Goal: Transaction & Acquisition: Book appointment/travel/reservation

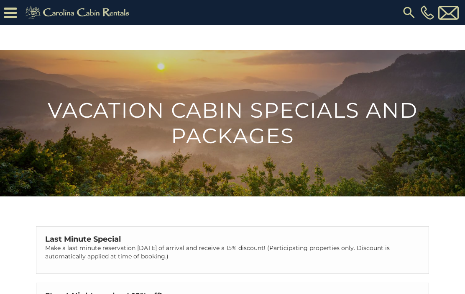
click at [13, 13] on icon at bounding box center [10, 12] width 13 height 15
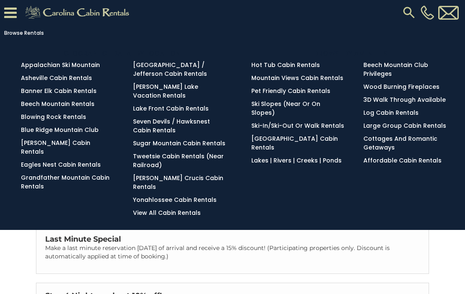
click at [26, 116] on link "Blowing Rock Rentals" at bounding box center [53, 117] width 65 height 8
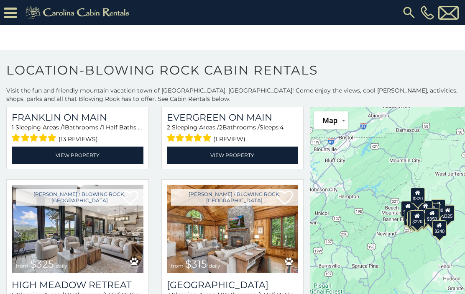
scroll to position [634, 0]
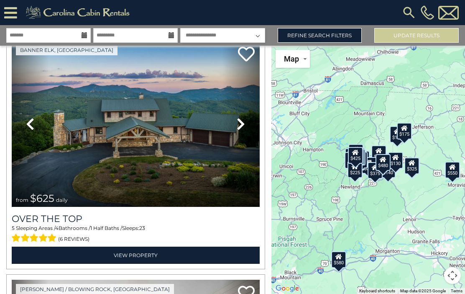
scroll to position [70, 0]
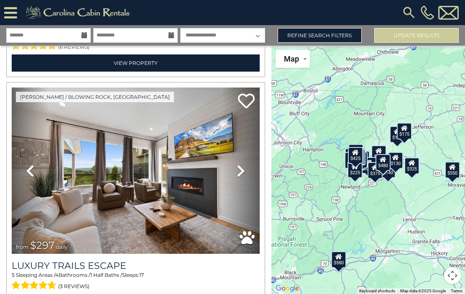
click at [361, 31] on link "Refine Search Filters" at bounding box center [320, 35] width 85 height 15
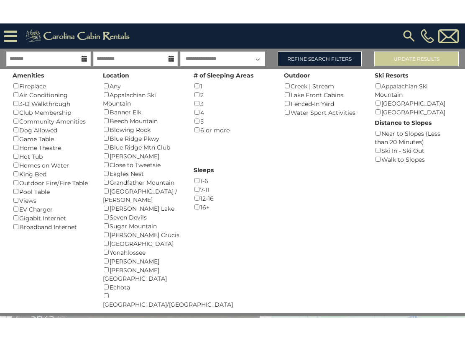
scroll to position [189, 0]
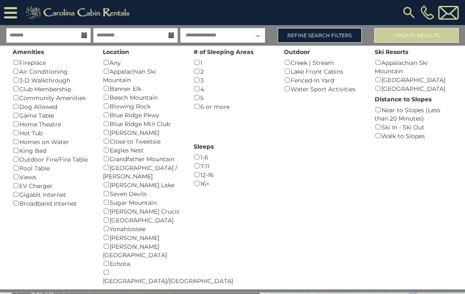
click at [13, 58] on div "Fireplace ()" at bounding box center [52, 62] width 78 height 9
click at [11, 106] on div "Amenities Fireplace () Air Conditioning () 3-D Walkthrough () Club Membership (…" at bounding box center [51, 127] width 90 height 162
click at [13, 107] on div "Dog Allowed ()" at bounding box center [52, 106] width 78 height 9
click at [9, 103] on div "Amenities Fireplace () Air Conditioning () 3-D Walkthrough () Club Membership (…" at bounding box center [51, 127] width 90 height 162
click at [11, 104] on div "Amenities Fireplace () Air Conditioning () 3-D Walkthrough () Club Membership (…" at bounding box center [51, 127] width 90 height 162
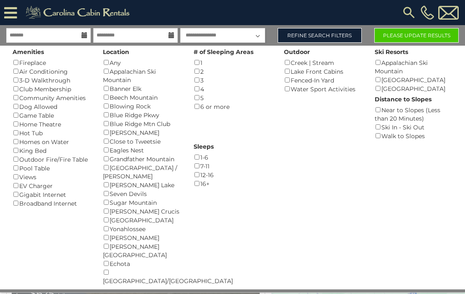
click at [27, 104] on div "Dog Allowed ()" at bounding box center [52, 106] width 78 height 9
click at [12, 107] on div "Amenities Fireplace () Air Conditioning () 3-D Walkthrough () Club Membership (…" at bounding box center [51, 127] width 90 height 162
click at [9, 111] on div "Amenities Fireplace () Air Conditioning () 3-D Walkthrough () Club Membership (…" at bounding box center [51, 127] width 90 height 162
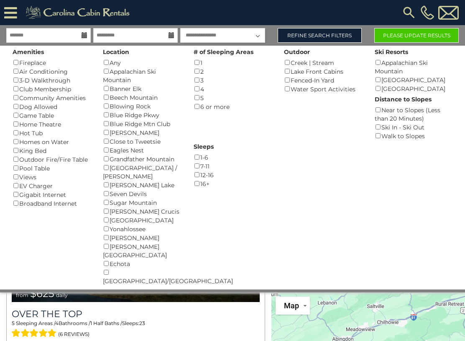
click at [433, 50] on div "Ski Resorts Appalachian Ski Mountain () Beech Mountain Resort () Sugar Mountain…" at bounding box center [414, 69] width 90 height 47
click at [424, 42] on button "Please Update Results" at bounding box center [417, 35] width 85 height 15
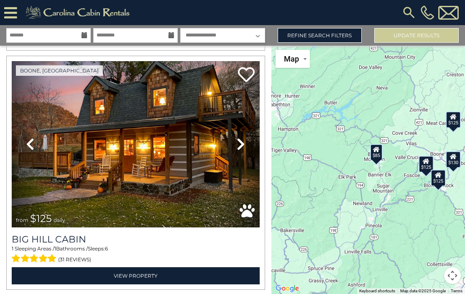
scroll to position [496, 0]
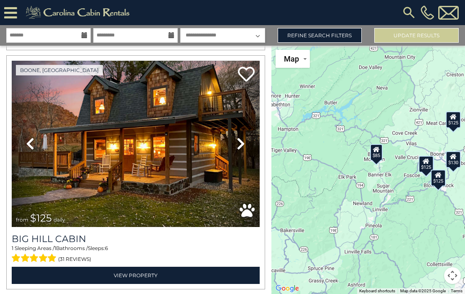
click at [82, 164] on img at bounding box center [136, 144] width 248 height 166
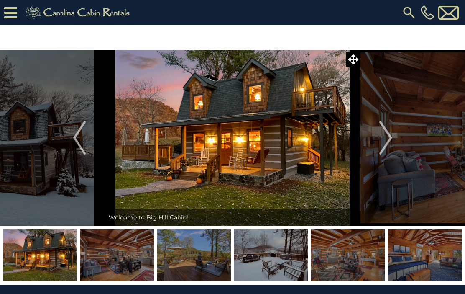
click at [383, 136] on img "Next" at bounding box center [386, 137] width 13 height 33
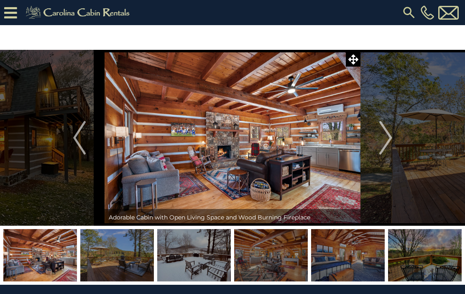
click at [380, 141] on img "Next" at bounding box center [386, 137] width 13 height 33
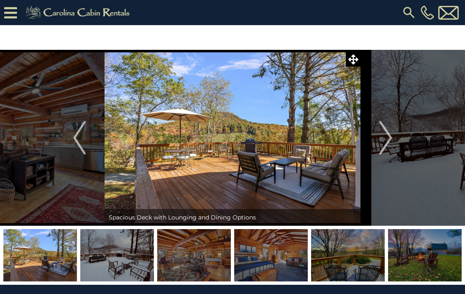
click at [386, 140] on img "Next" at bounding box center [386, 137] width 13 height 33
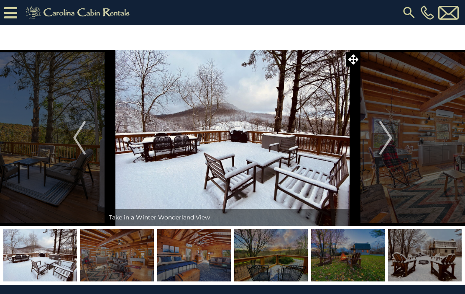
click at [385, 138] on img "Next" at bounding box center [386, 137] width 13 height 33
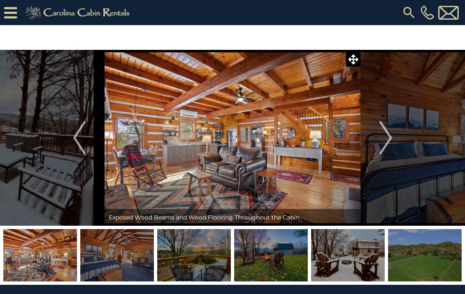
click at [390, 139] on img "Next" at bounding box center [386, 137] width 13 height 33
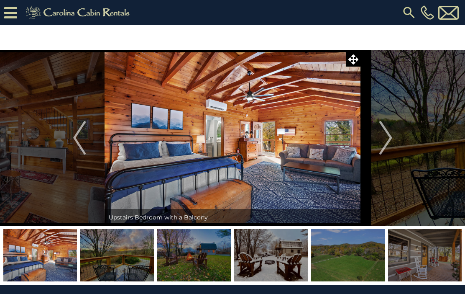
click at [385, 140] on img "Next" at bounding box center [386, 137] width 13 height 33
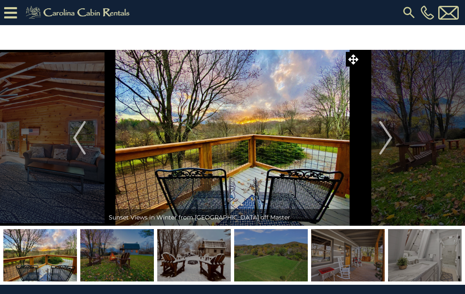
click at [388, 138] on img "Next" at bounding box center [386, 137] width 13 height 33
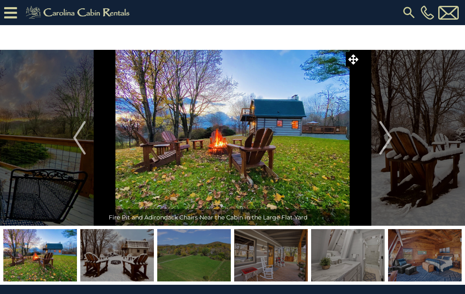
click at [385, 144] on img "Next" at bounding box center [386, 137] width 13 height 33
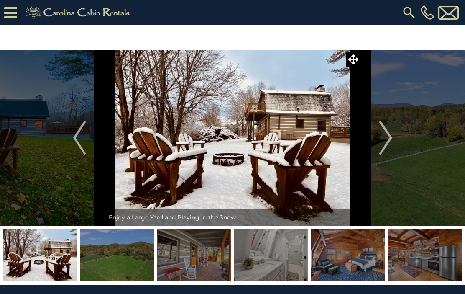
click at [381, 126] on img "Next" at bounding box center [386, 137] width 13 height 33
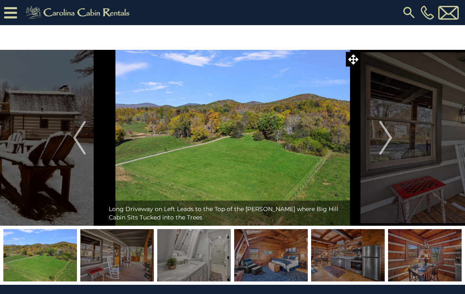
click at [376, 126] on button "Next" at bounding box center [386, 138] width 51 height 176
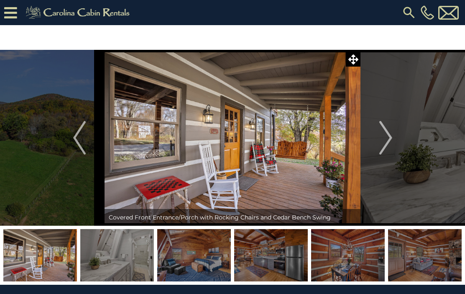
click at [386, 127] on img "Next" at bounding box center [386, 137] width 13 height 33
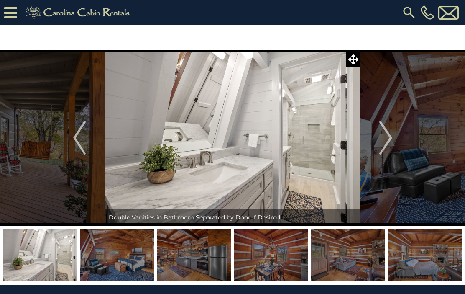
click at [385, 128] on img "Next" at bounding box center [386, 137] width 13 height 33
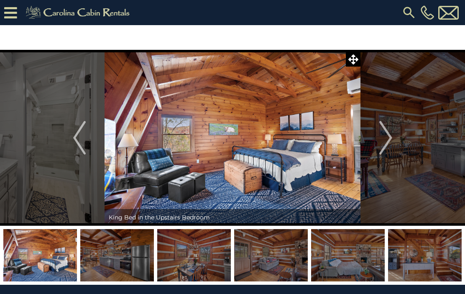
click at [381, 138] on img "Next" at bounding box center [386, 137] width 13 height 33
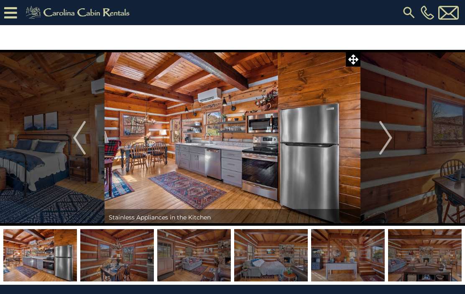
click at [385, 129] on img "Next" at bounding box center [386, 137] width 13 height 33
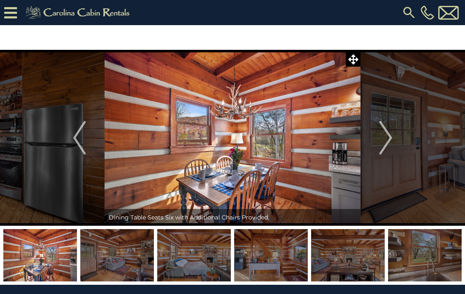
click at [385, 129] on img "Next" at bounding box center [386, 137] width 13 height 33
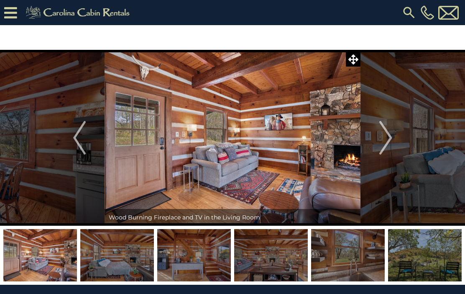
click at [385, 130] on img "Next" at bounding box center [386, 137] width 13 height 33
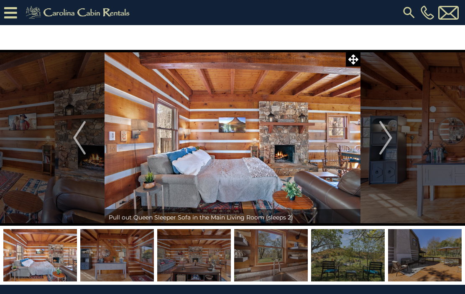
click at [384, 135] on img "Next" at bounding box center [386, 137] width 13 height 33
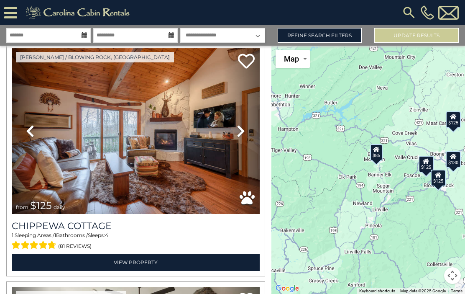
scroll to position [749, 0]
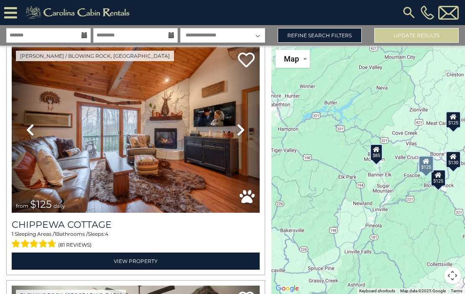
click at [70, 160] on img at bounding box center [136, 129] width 248 height 166
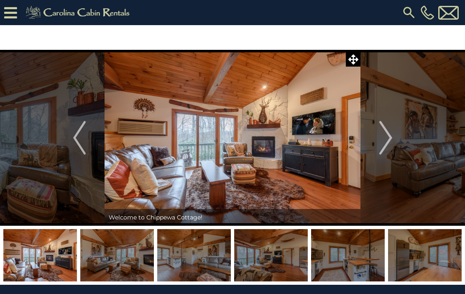
click at [388, 130] on img "Next" at bounding box center [386, 137] width 13 height 33
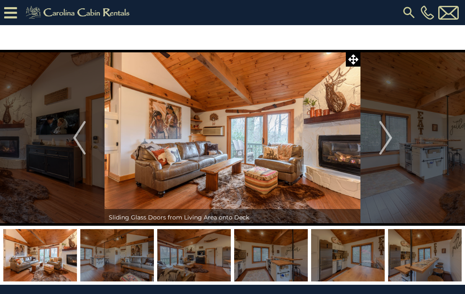
click at [391, 136] on img "Next" at bounding box center [386, 137] width 13 height 33
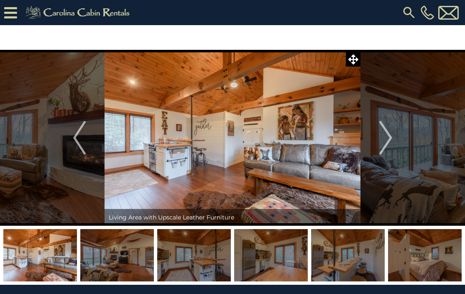
click at [384, 140] on img "Next" at bounding box center [386, 137] width 13 height 33
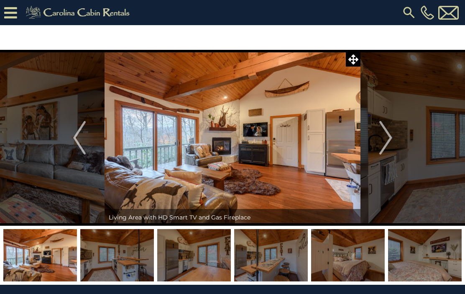
click at [390, 145] on img "Next" at bounding box center [386, 137] width 13 height 33
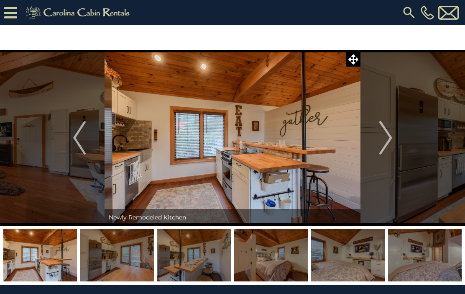
click at [378, 139] on button "Next" at bounding box center [386, 138] width 51 height 176
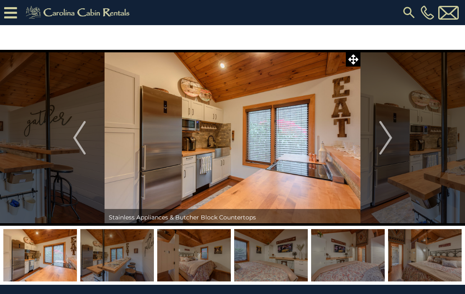
click at [380, 138] on img "Next" at bounding box center [386, 137] width 13 height 33
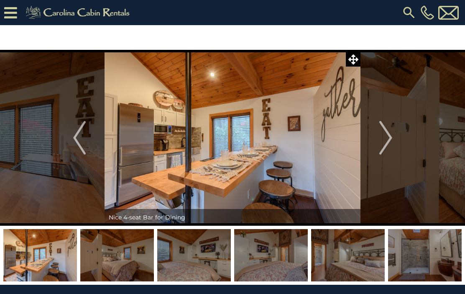
click at [378, 141] on button "Next" at bounding box center [386, 138] width 51 height 176
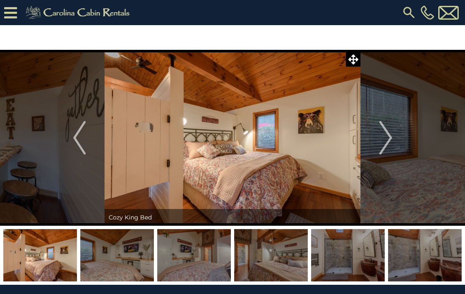
click at [379, 139] on button "Next" at bounding box center [386, 138] width 51 height 176
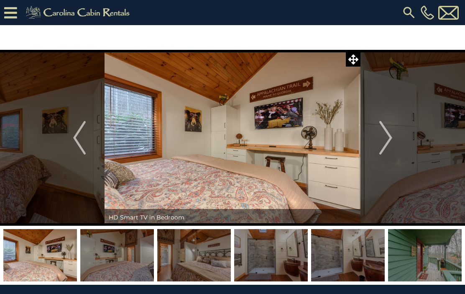
click at [386, 136] on img "Next" at bounding box center [386, 137] width 13 height 33
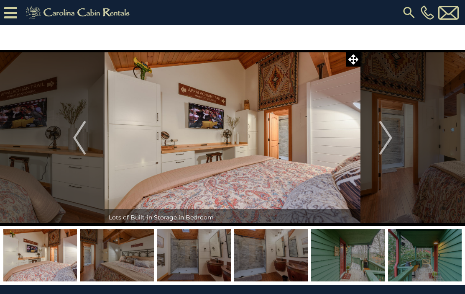
click at [374, 136] on button "Next" at bounding box center [386, 138] width 51 height 176
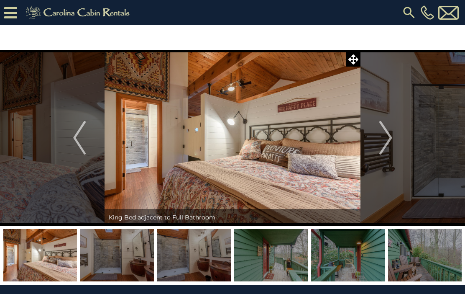
click at [376, 137] on button "Next" at bounding box center [386, 138] width 51 height 176
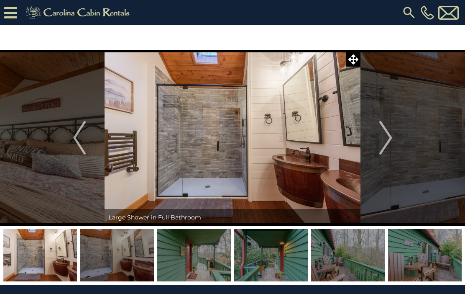
click at [375, 144] on button "Next" at bounding box center [386, 138] width 51 height 176
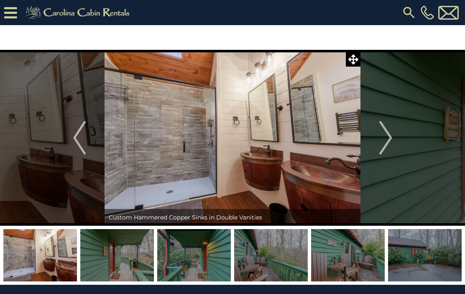
click at [384, 138] on img "Next" at bounding box center [386, 137] width 13 height 33
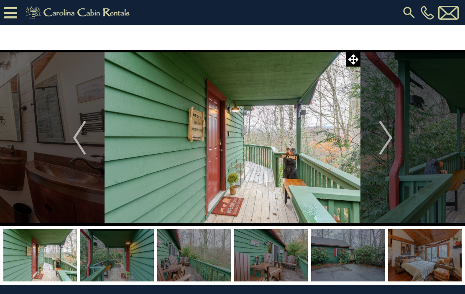
click at [372, 146] on button "Next" at bounding box center [386, 138] width 51 height 176
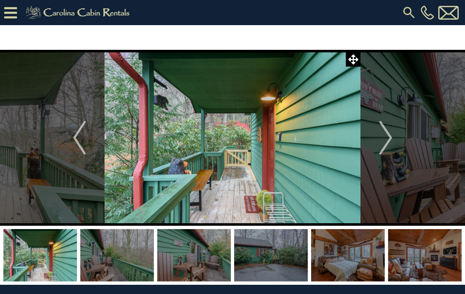
click at [380, 142] on img "Next" at bounding box center [386, 137] width 13 height 33
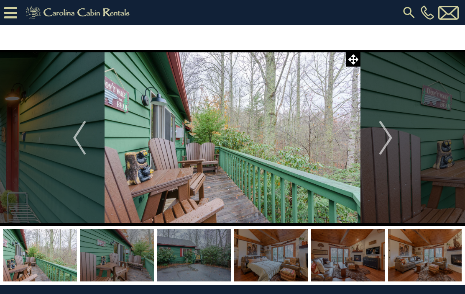
click at [383, 142] on img "Next" at bounding box center [386, 137] width 13 height 33
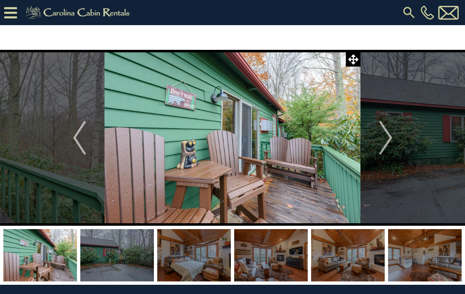
click at [378, 133] on button "Next" at bounding box center [386, 138] width 51 height 176
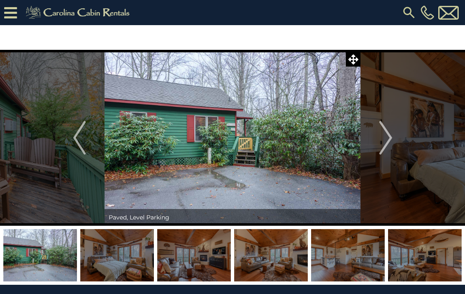
click at [378, 143] on button "Next" at bounding box center [386, 138] width 51 height 176
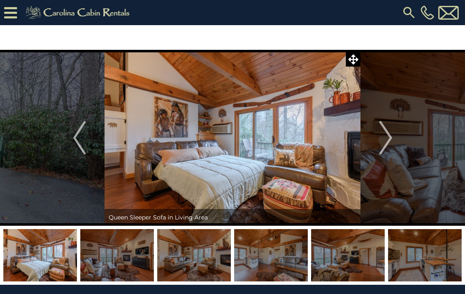
click at [376, 141] on button "Next" at bounding box center [386, 138] width 51 height 176
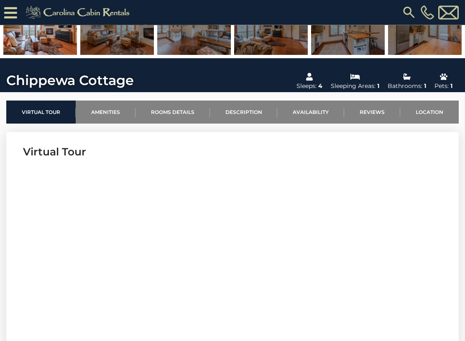
scroll to position [203, 0]
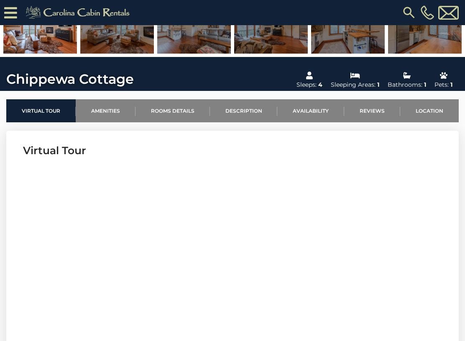
click at [319, 116] on link "Availability" at bounding box center [310, 110] width 67 height 23
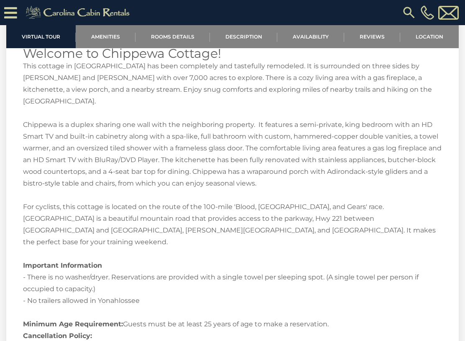
scroll to position [1370, 0]
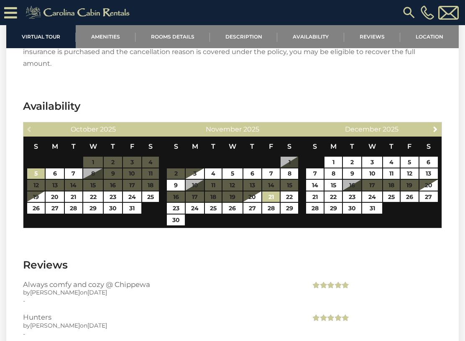
click at [267, 191] on link "21" at bounding box center [271, 196] width 18 height 11
type input "**********"
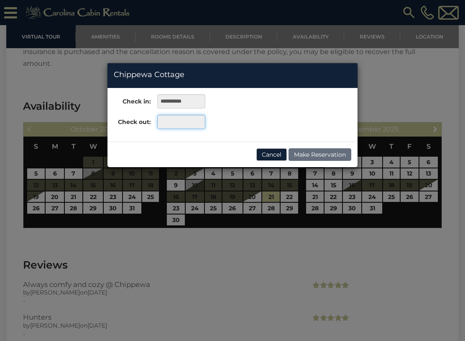
click at [167, 116] on input "text" at bounding box center [181, 122] width 48 height 14
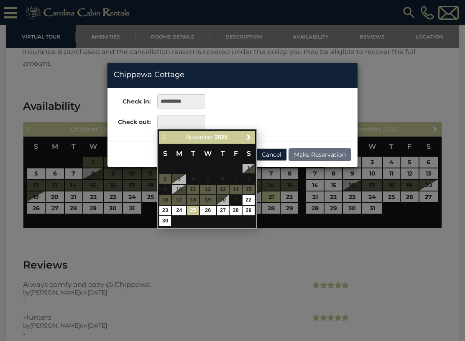
click at [191, 208] on link "25" at bounding box center [193, 211] width 12 height 10
type input "**********"
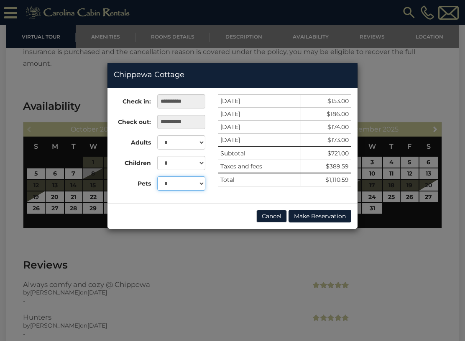
click at [198, 183] on select "* *" at bounding box center [181, 183] width 48 height 14
click at [199, 184] on select "* *" at bounding box center [181, 183] width 48 height 14
click at [197, 185] on select "* *" at bounding box center [181, 183] width 48 height 14
select select "*"
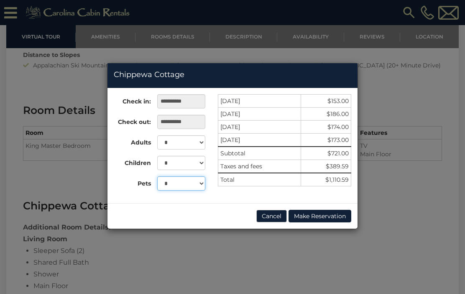
scroll to position [773, 0]
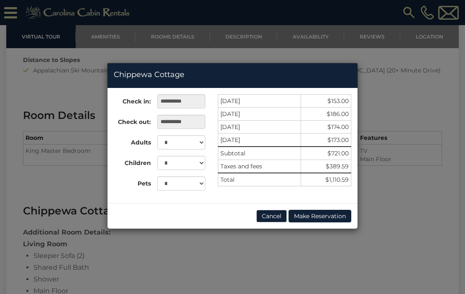
click at [263, 215] on button "Cancel" at bounding box center [272, 216] width 31 height 13
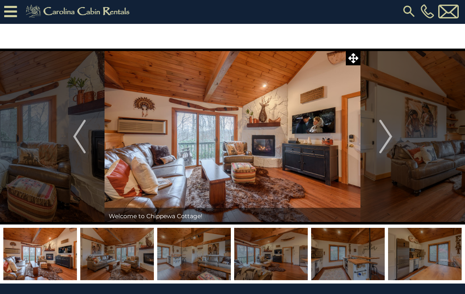
scroll to position [0, 0]
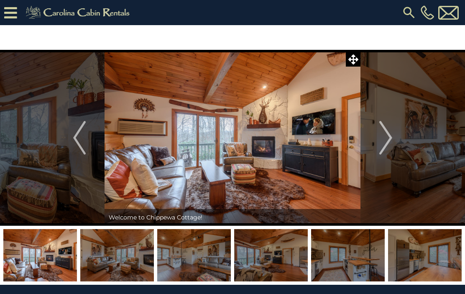
click at [385, 141] on img "Next" at bounding box center [386, 137] width 13 height 33
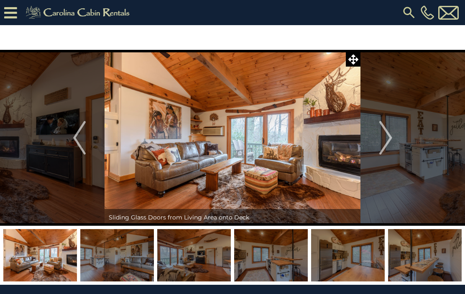
click at [379, 152] on button "Next" at bounding box center [386, 138] width 51 height 176
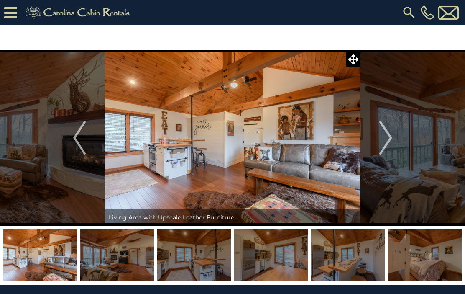
click at [383, 148] on img "Next" at bounding box center [386, 137] width 13 height 33
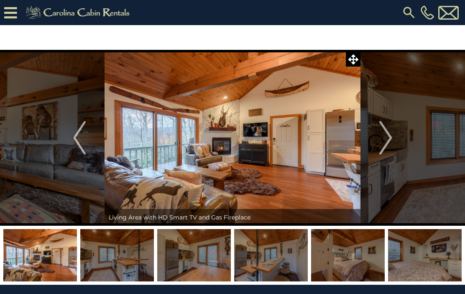
click at [382, 154] on img "Next" at bounding box center [386, 137] width 13 height 33
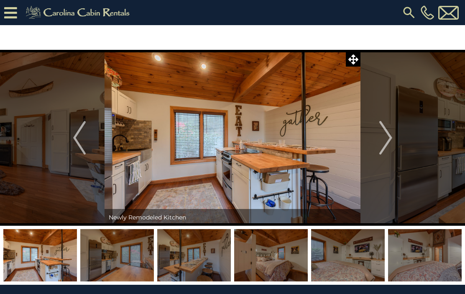
click at [387, 144] on img "Next" at bounding box center [386, 137] width 13 height 33
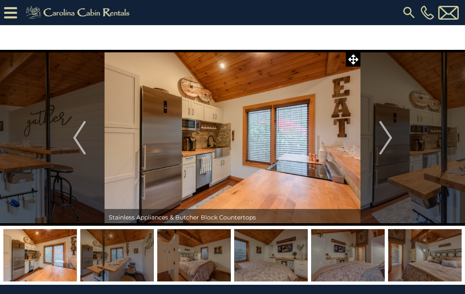
click at [390, 137] on img "Next" at bounding box center [386, 137] width 13 height 33
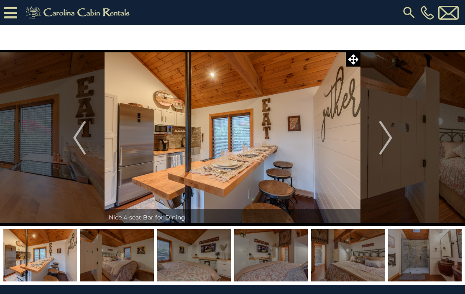
click at [390, 141] on img "Next" at bounding box center [386, 137] width 13 height 33
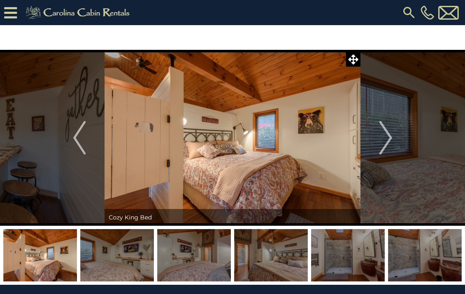
click at [395, 136] on button "Next" at bounding box center [386, 138] width 51 height 176
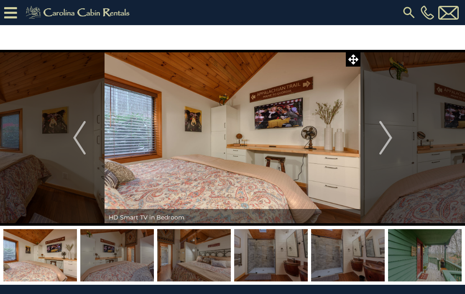
click at [398, 134] on button "Next" at bounding box center [386, 138] width 51 height 176
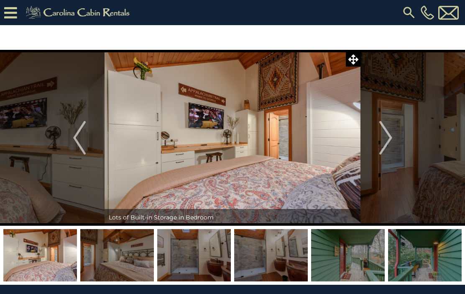
click at [398, 135] on button "Next" at bounding box center [386, 138] width 51 height 176
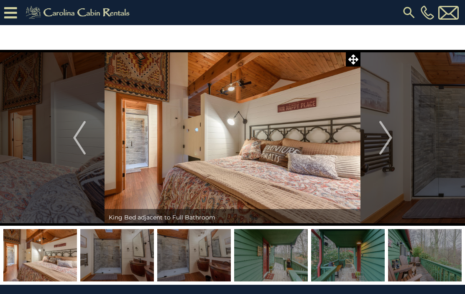
click at [396, 138] on button "Next" at bounding box center [386, 138] width 51 height 176
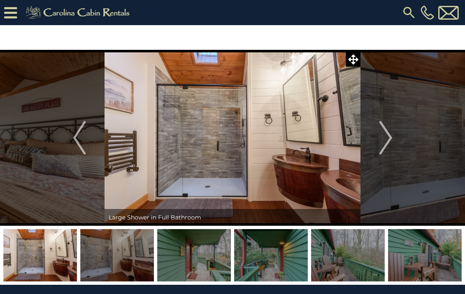
click at [398, 136] on button "Next" at bounding box center [386, 138] width 51 height 176
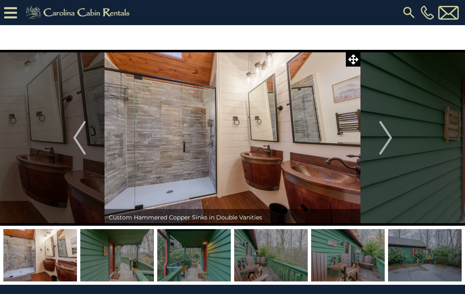
click at [393, 140] on button "Next" at bounding box center [386, 138] width 51 height 176
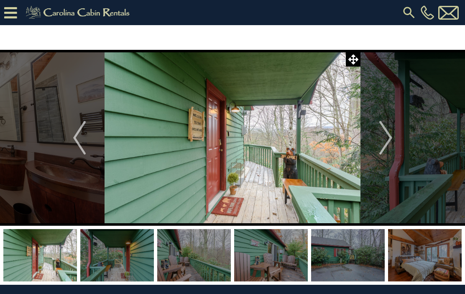
click at [396, 138] on button "Next" at bounding box center [386, 138] width 51 height 176
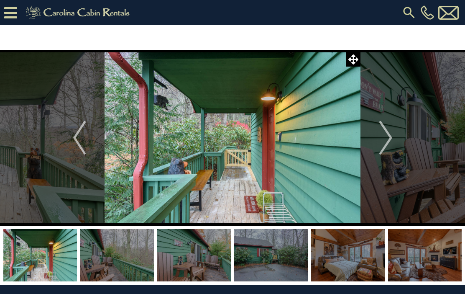
click at [394, 139] on button "Next" at bounding box center [386, 138] width 51 height 176
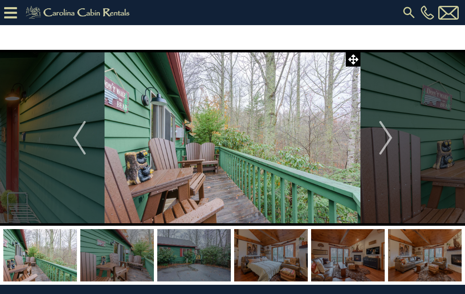
click at [396, 136] on button "Next" at bounding box center [386, 138] width 51 height 176
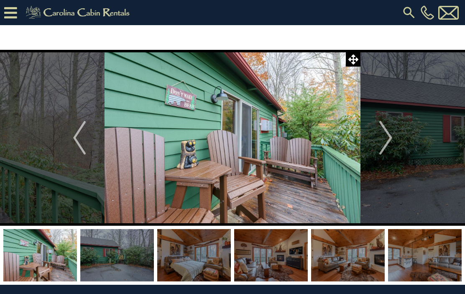
click at [393, 142] on button "Next" at bounding box center [386, 138] width 51 height 176
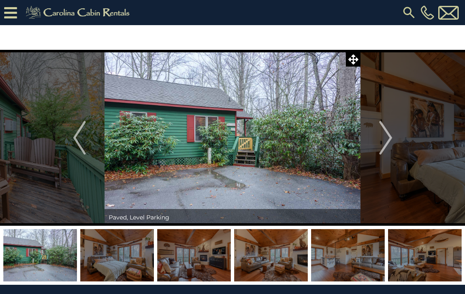
click at [391, 148] on img "Next" at bounding box center [386, 137] width 13 height 33
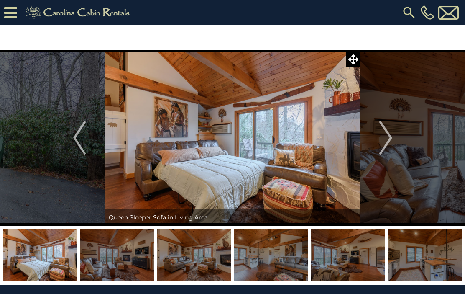
click at [391, 148] on img "Next" at bounding box center [386, 137] width 13 height 33
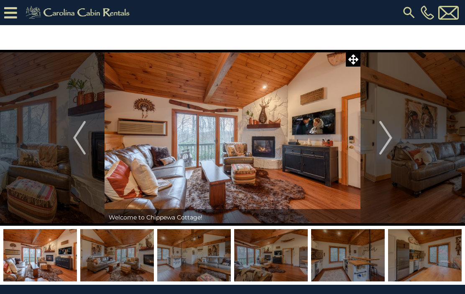
click at [390, 149] on img "Next" at bounding box center [386, 137] width 13 height 33
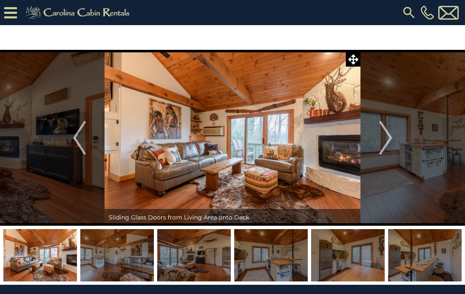
click at [388, 152] on img "Next" at bounding box center [386, 137] width 13 height 33
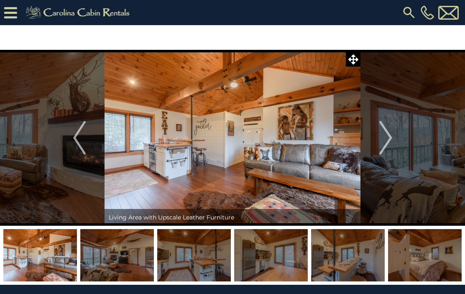
click at [387, 156] on button "Next" at bounding box center [386, 138] width 51 height 176
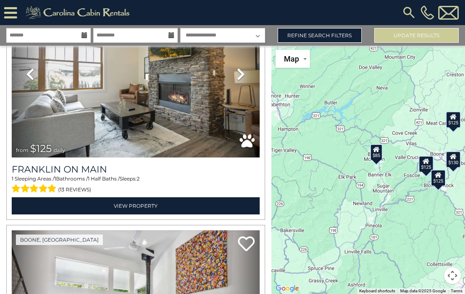
scroll to position [1044, 0]
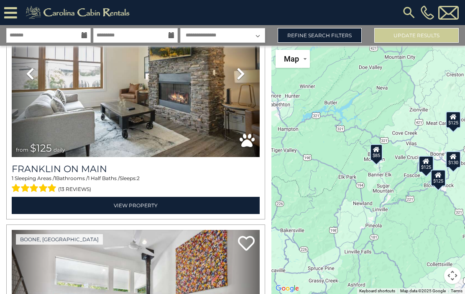
click at [83, 118] on img at bounding box center [136, 73] width 248 height 166
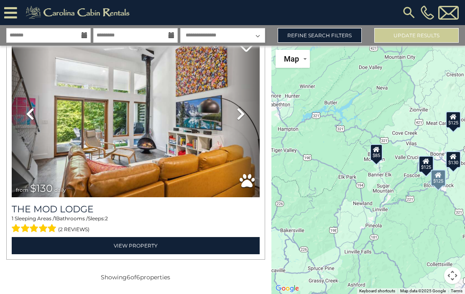
scroll to position [1245, 0]
click at [87, 133] on img at bounding box center [136, 114] width 248 height 166
click at [347, 32] on link "Refine Search Filters" at bounding box center [320, 35] width 85 height 15
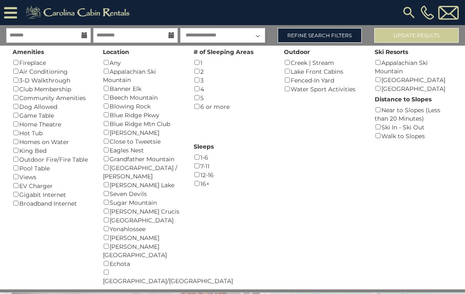
click at [28, 172] on div "Views ()" at bounding box center [52, 176] width 78 height 9
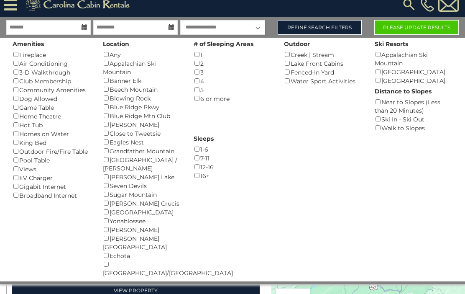
scroll to position [0, 0]
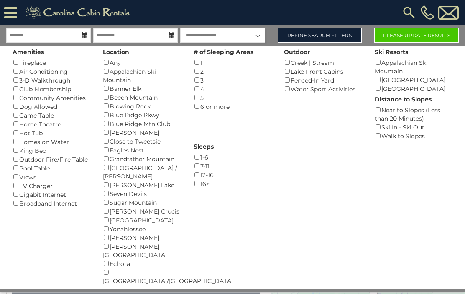
click at [346, 35] on link "Refine Search Filters" at bounding box center [320, 35] width 85 height 15
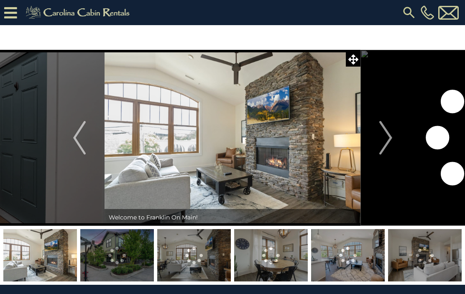
click at [383, 136] on img "Next" at bounding box center [386, 137] width 13 height 33
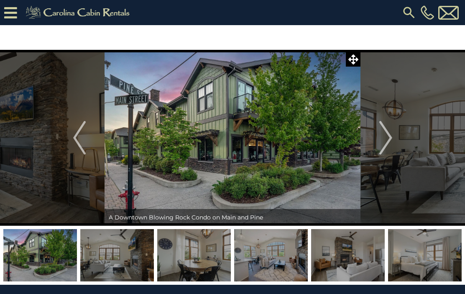
click at [369, 131] on button "Next" at bounding box center [386, 138] width 51 height 176
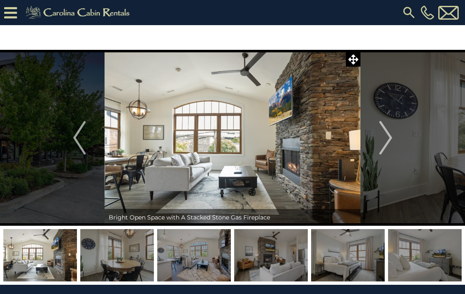
click at [375, 135] on button "Next" at bounding box center [386, 138] width 51 height 176
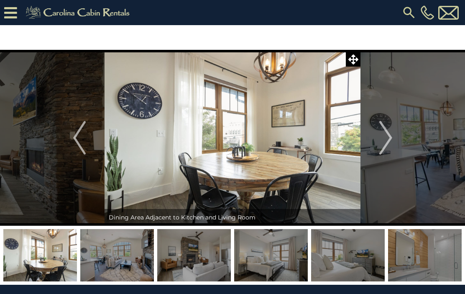
click at [373, 136] on button "Next" at bounding box center [386, 138] width 51 height 176
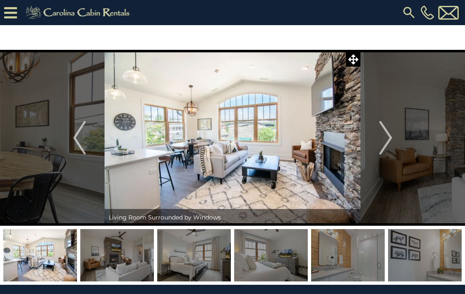
click at [376, 136] on button "Next" at bounding box center [386, 138] width 51 height 176
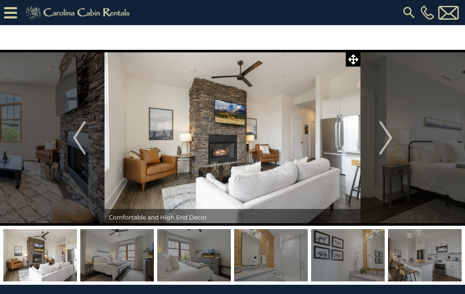
click at [377, 136] on button "Next" at bounding box center [386, 138] width 51 height 176
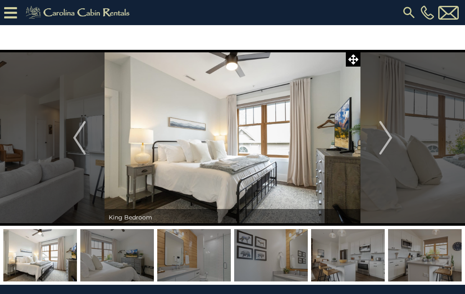
click at [380, 135] on img "Next" at bounding box center [386, 137] width 13 height 33
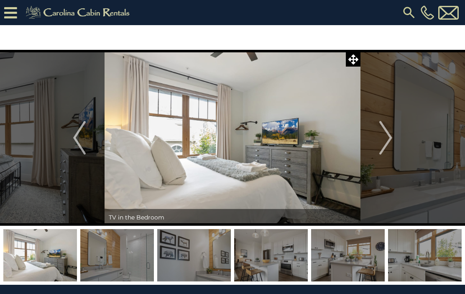
click at [380, 137] on img "Next" at bounding box center [386, 137] width 13 height 33
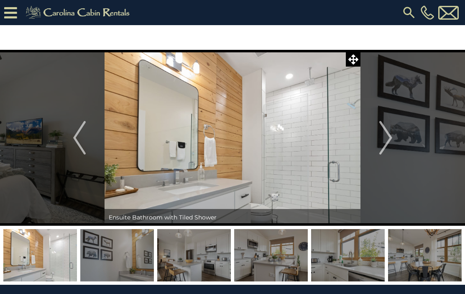
click at [380, 140] on img "Next" at bounding box center [386, 137] width 13 height 33
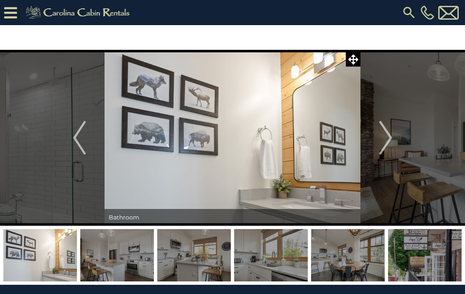
click at [376, 144] on button "Next" at bounding box center [386, 138] width 51 height 176
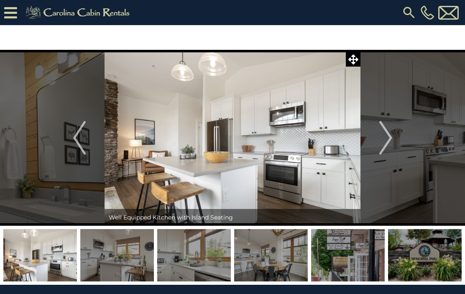
click at [387, 141] on img "Next" at bounding box center [386, 137] width 13 height 33
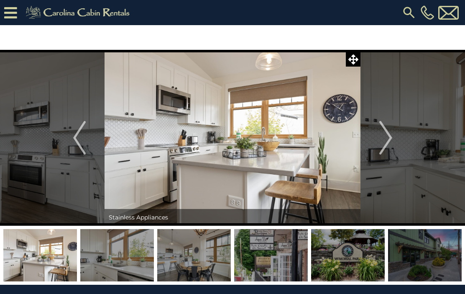
click at [381, 143] on img "Next" at bounding box center [386, 137] width 13 height 33
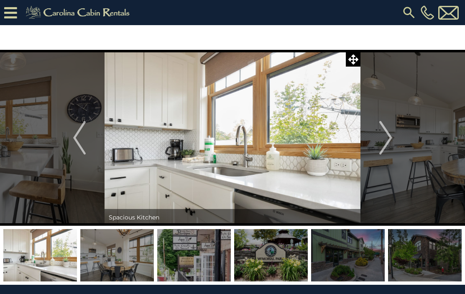
click at [383, 140] on img "Next" at bounding box center [386, 137] width 13 height 33
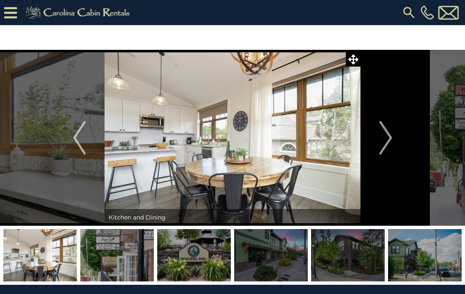
click at [383, 144] on img "Next" at bounding box center [386, 137] width 13 height 33
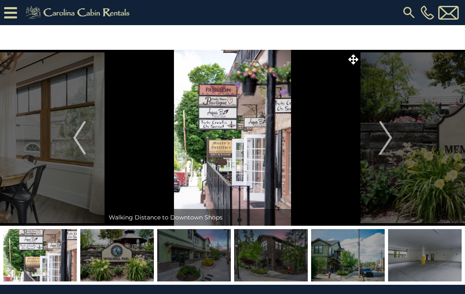
click at [380, 148] on img "Next" at bounding box center [386, 137] width 13 height 33
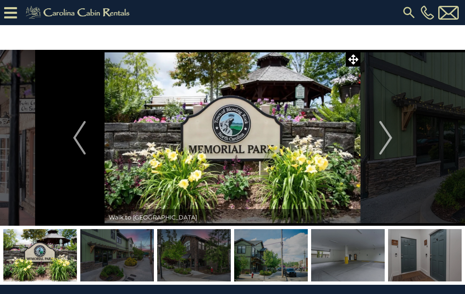
click at [380, 146] on img "Next" at bounding box center [386, 137] width 13 height 33
